Goal: Information Seeking & Learning: Find specific fact

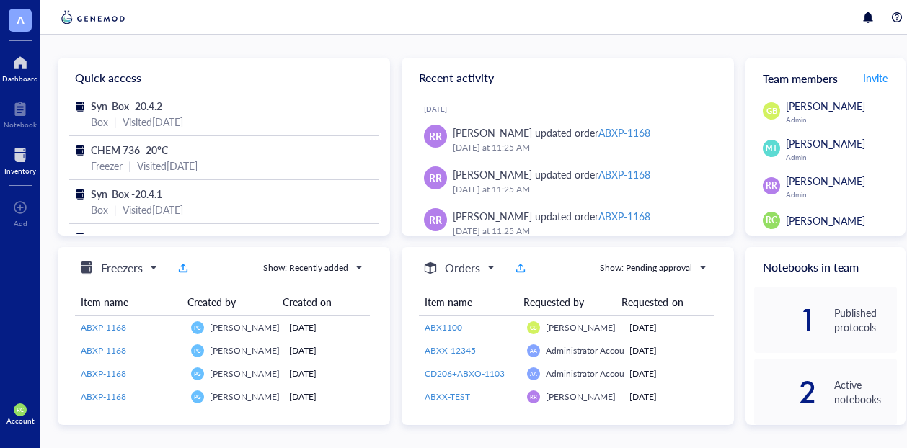
click at [26, 159] on div at bounding box center [20, 154] width 32 height 23
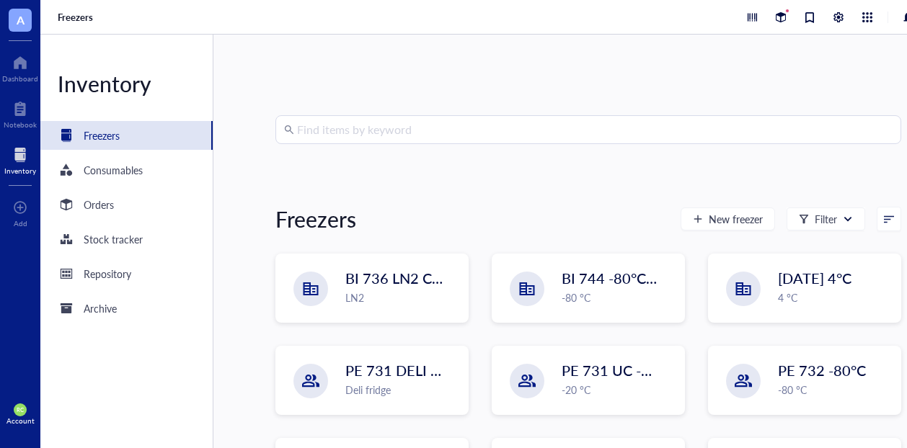
click at [345, 132] on input "search" at bounding box center [594, 129] width 595 height 27
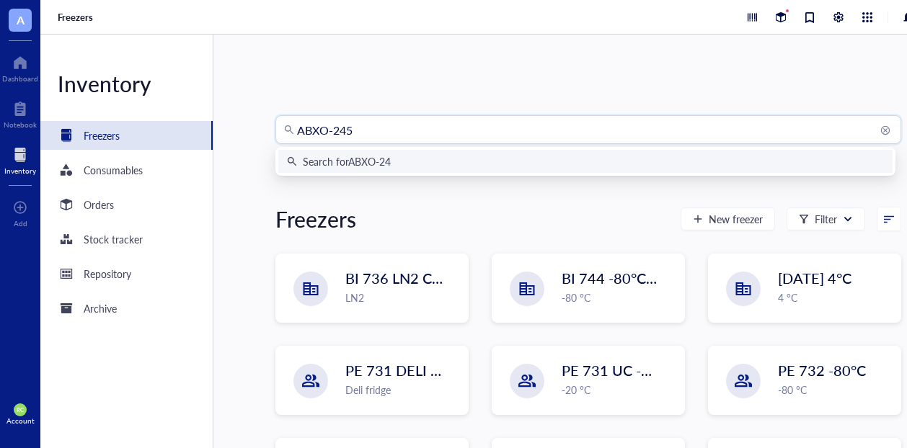
type input "ABXO-2456"
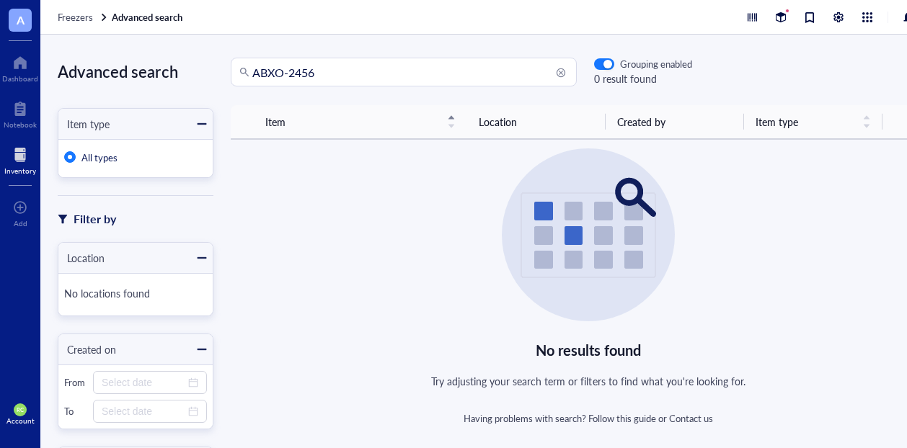
click at [339, 88] on div "ABXO-2456 Grouping enabled 0 result found Item Location Created by Item type Co…" at bounding box center [588, 242] width 750 height 368
click at [347, 73] on input "ABXO-2456" at bounding box center [410, 71] width 316 height 27
type input "ABXO-2458"
type input "ABXO-2318"
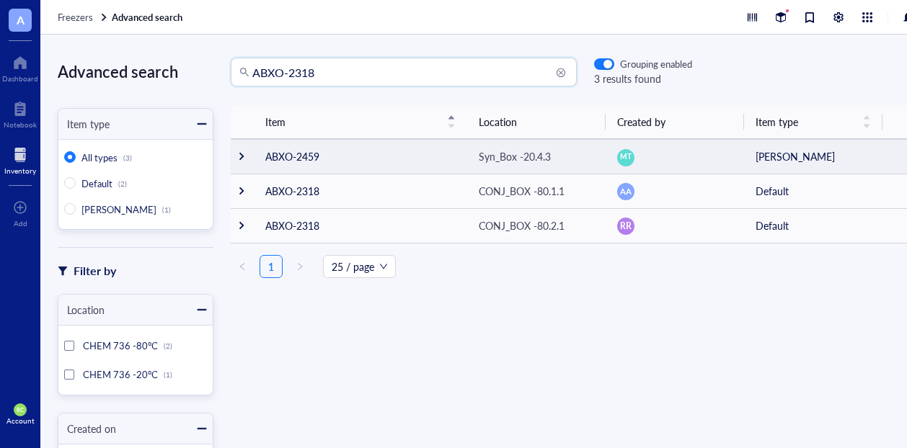
click at [317, 159] on td "ABXO-2459" at bounding box center [360, 156] width 213 height 35
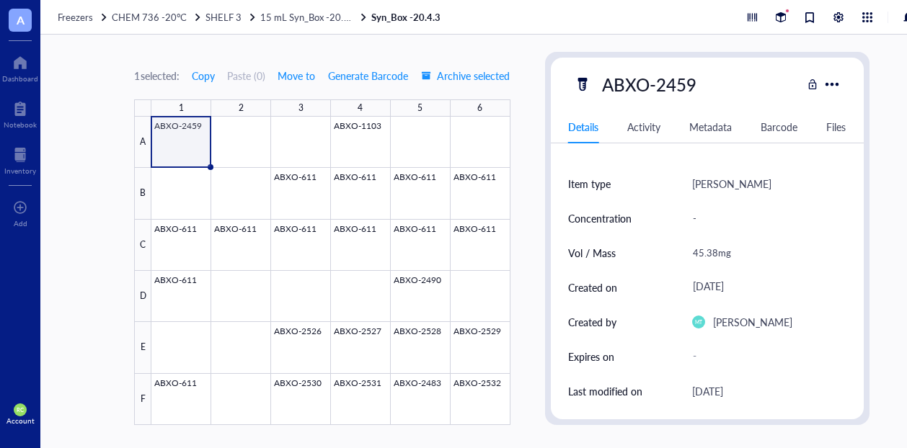
scroll to position [22, 0]
click at [361, 138] on div at bounding box center [330, 271] width 358 height 308
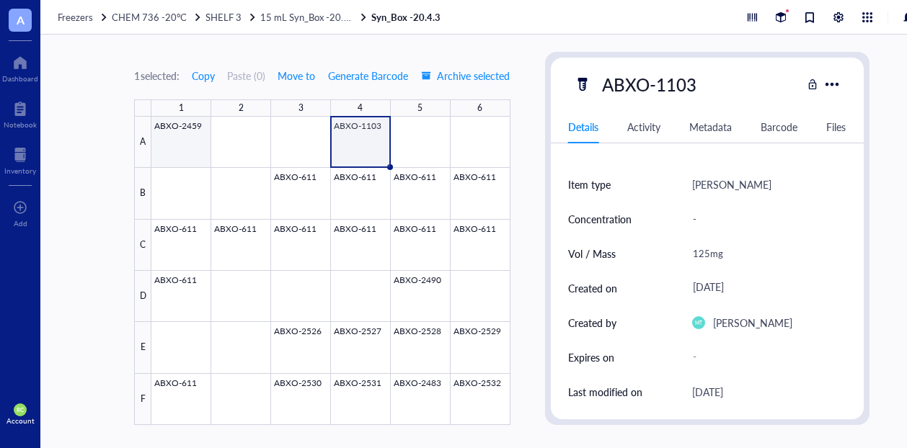
click at [197, 151] on div at bounding box center [330, 271] width 358 height 308
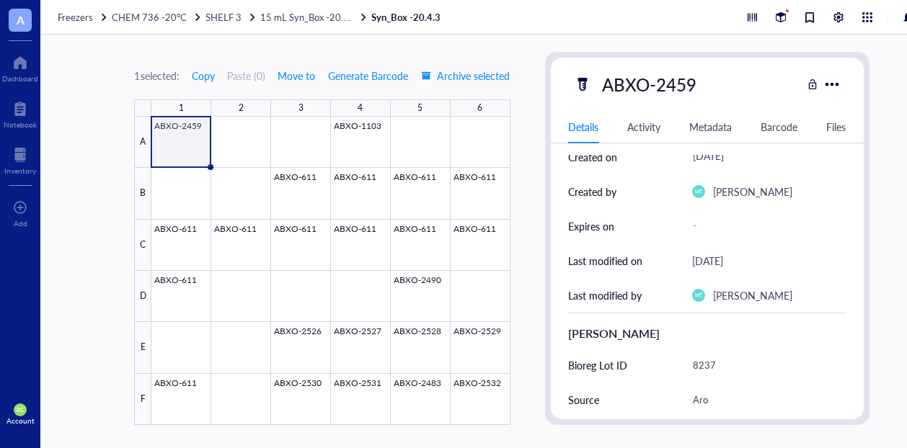
scroll to position [311, 0]
